Goal: Transaction & Acquisition: Book appointment/travel/reservation

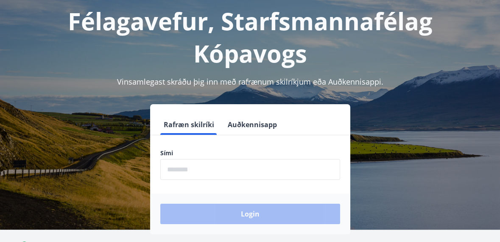
click at [254, 165] on input "phone" at bounding box center [250, 169] width 180 height 21
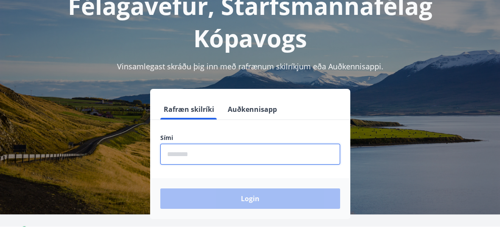
scroll to position [67, 0]
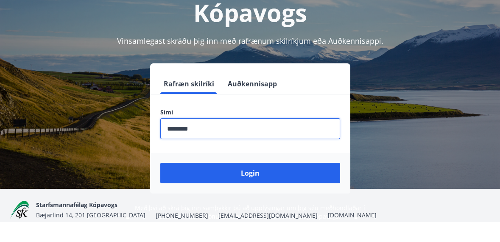
type input "********"
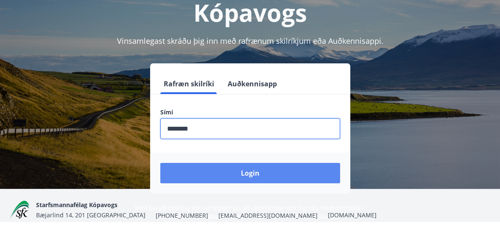
click at [294, 197] on button "Login" at bounding box center [250, 193] width 180 height 20
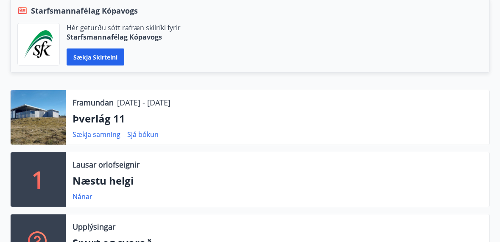
scroll to position [203, 0]
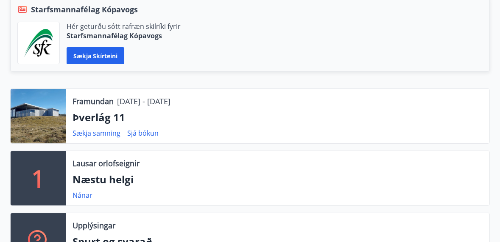
click at [100, 176] on p "Næstu helgi" at bounding box center [278, 179] width 410 height 14
click at [81, 194] on link "Nánar" at bounding box center [83, 194] width 20 height 9
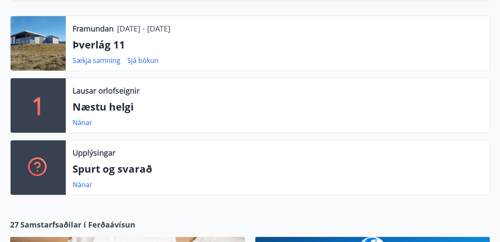
click at [384, 95] on div "Lausar orlofseignir" at bounding box center [278, 90] width 410 height 11
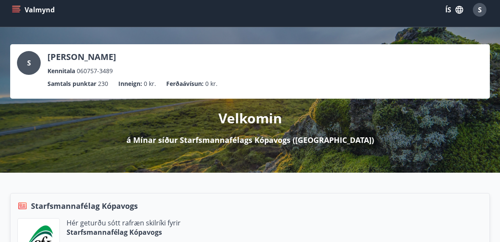
scroll to position [0, 0]
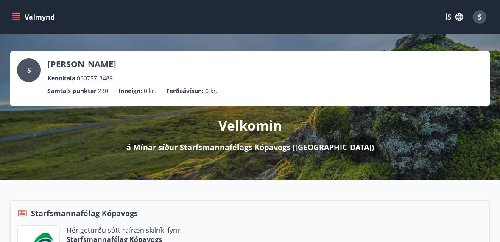
click at [477, 21] on div "S" at bounding box center [480, 17] width 14 height 14
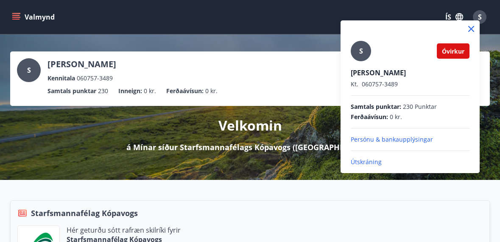
click at [365, 160] on p "Útskráning" at bounding box center [410, 161] width 119 height 8
